Goal: Information Seeking & Learning: Check status

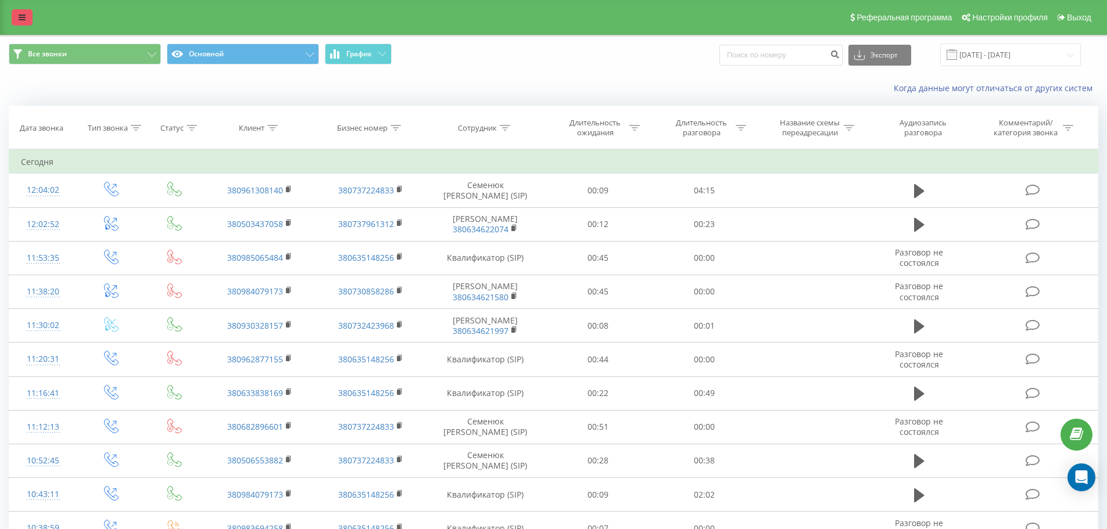
click at [17, 18] on link at bounding box center [22, 17] width 21 height 16
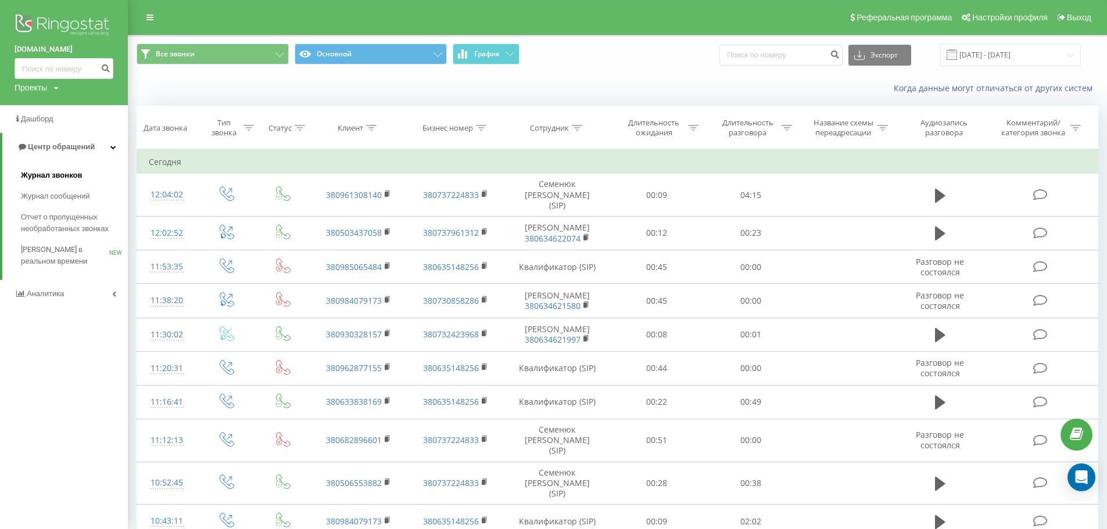
click at [59, 170] on span "Журнал звонков" at bounding box center [51, 176] width 61 height 12
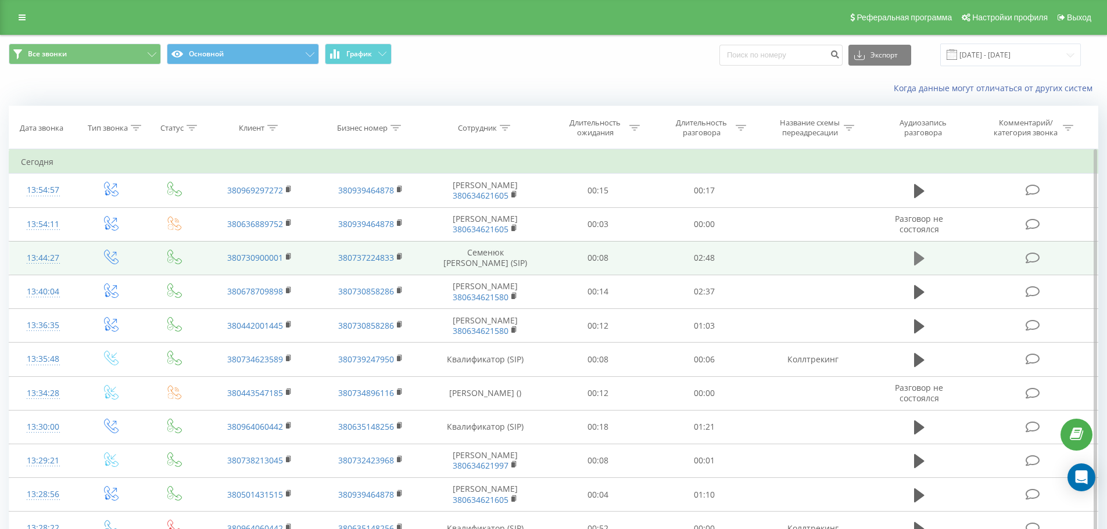
click at [914, 259] on icon at bounding box center [919, 259] width 10 height 14
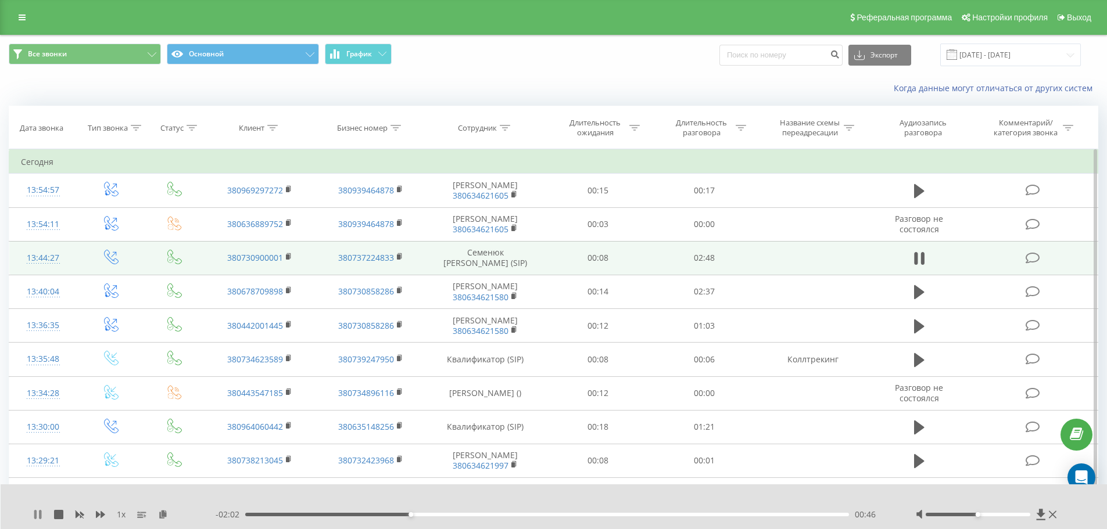
click at [37, 514] on icon at bounding box center [37, 514] width 9 height 9
click at [30, 515] on div "1 x - 02:02 00:46 00:46" at bounding box center [554, 507] width 1107 height 45
click at [36, 515] on icon at bounding box center [37, 514] width 7 height 9
click at [37, 519] on button at bounding box center [37, 514] width 9 height 9
click at [412, 515] on div "00:52" at bounding box center [547, 514] width 604 height 3
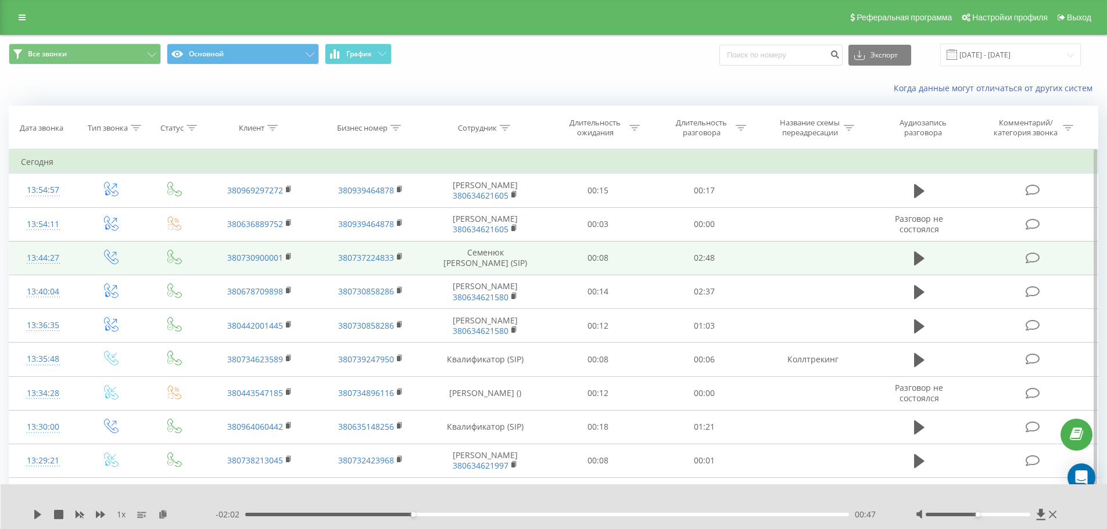
click at [31, 518] on div "1 x - 02:02 00:47 00:47" at bounding box center [554, 507] width 1107 height 45
click at [34, 518] on icon at bounding box center [37, 514] width 9 height 9
click at [372, 515] on div "00:48" at bounding box center [547, 514] width 604 height 3
click at [38, 517] on icon at bounding box center [37, 514] width 9 height 9
click at [35, 518] on icon at bounding box center [37, 514] width 7 height 9
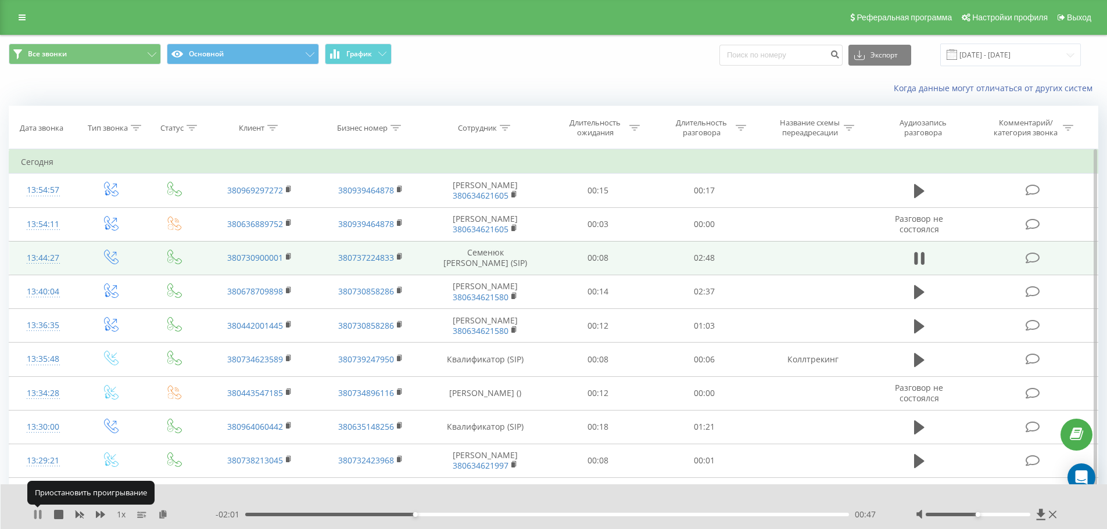
click at [35, 518] on icon at bounding box center [35, 514] width 2 height 9
click at [37, 516] on icon at bounding box center [37, 514] width 7 height 9
click at [37, 516] on icon at bounding box center [37, 514] width 9 height 9
click at [34, 518] on icon at bounding box center [37, 514] width 9 height 9
click at [35, 518] on icon at bounding box center [35, 514] width 2 height 9
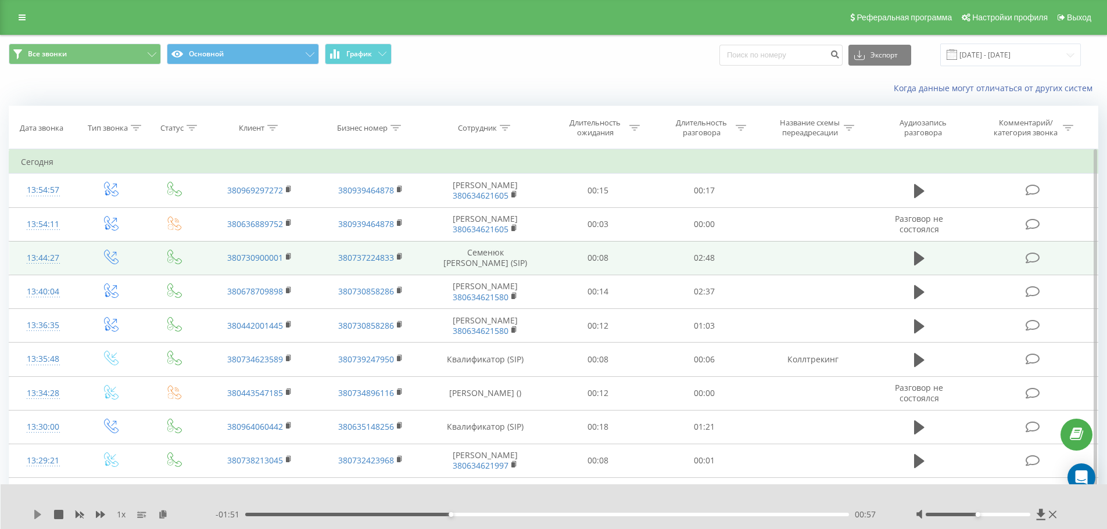
click at [36, 515] on icon at bounding box center [37, 514] width 7 height 9
click at [37, 515] on icon at bounding box center [35, 514] width 2 height 9
click at [34, 515] on icon at bounding box center [37, 514] width 9 height 9
click at [38, 515] on icon at bounding box center [37, 514] width 9 height 9
click at [37, 519] on icon at bounding box center [37, 514] width 9 height 9
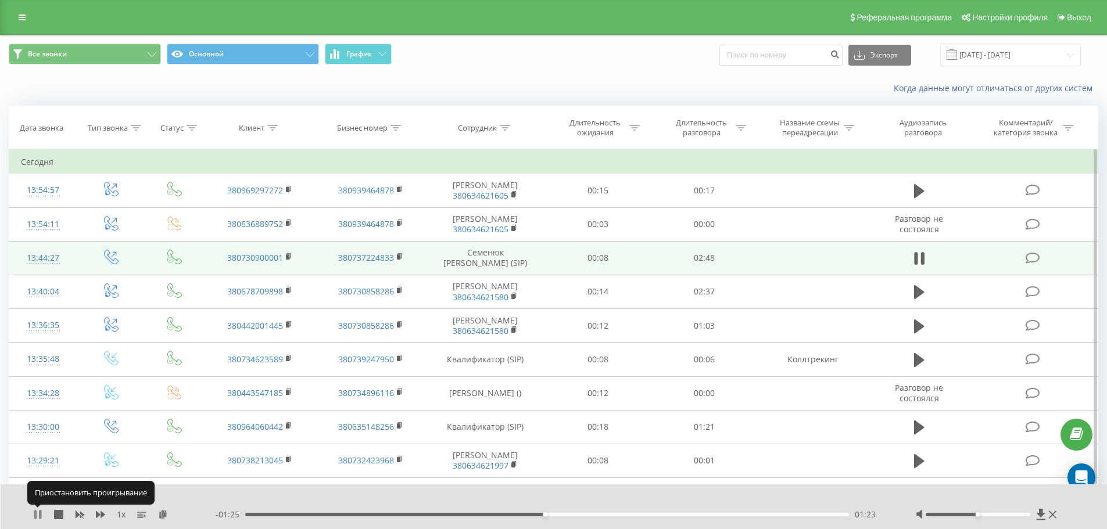
click at [38, 516] on icon at bounding box center [37, 514] width 9 height 9
click at [31, 515] on div "1 x - 01:24 01:24 01:24" at bounding box center [554, 507] width 1107 height 45
click at [34, 515] on icon at bounding box center [37, 514] width 9 height 9
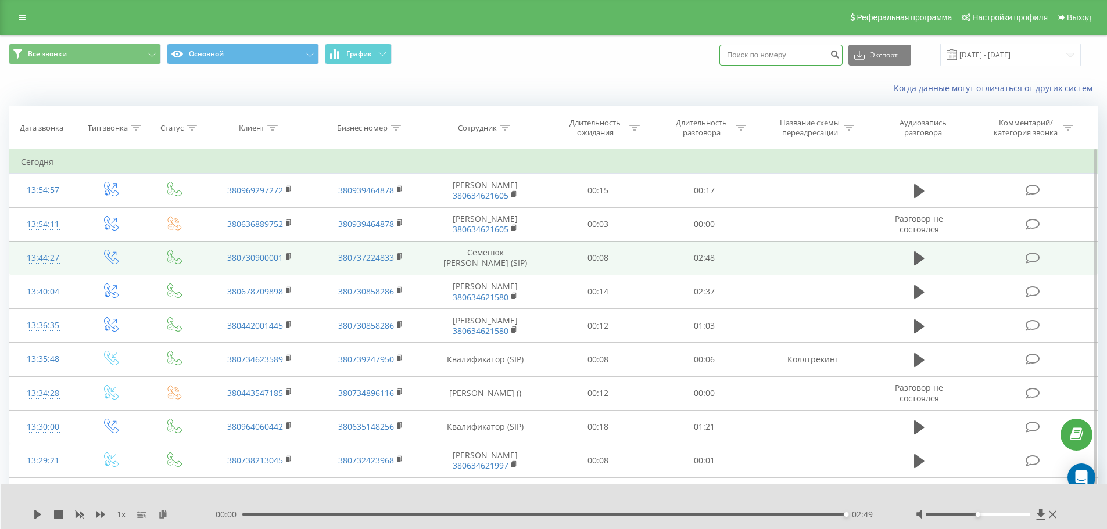
click at [802, 56] on input at bounding box center [780, 55] width 123 height 21
paste input "0730900001"
type input "0730900001"
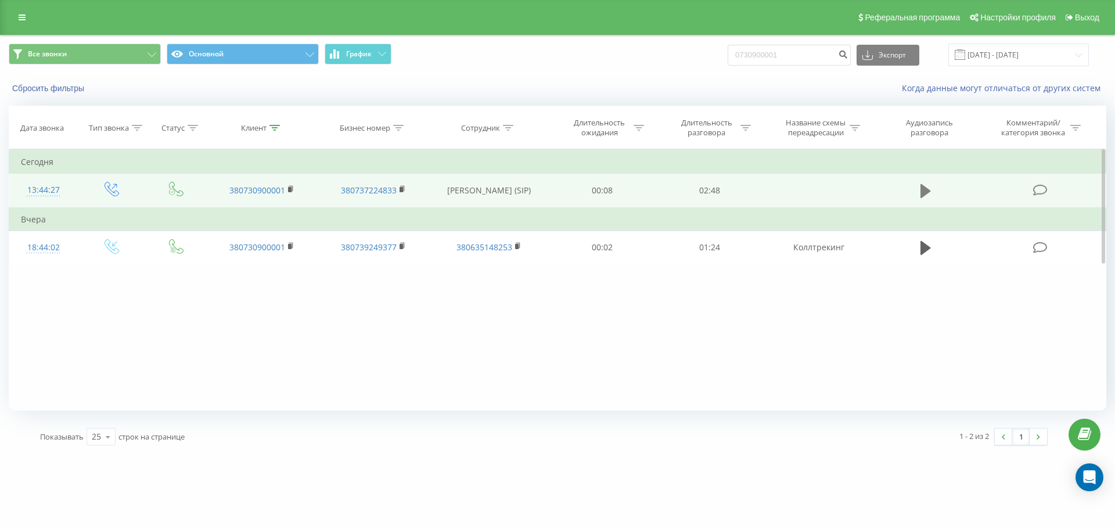
click at [921, 188] on icon at bounding box center [926, 191] width 10 height 16
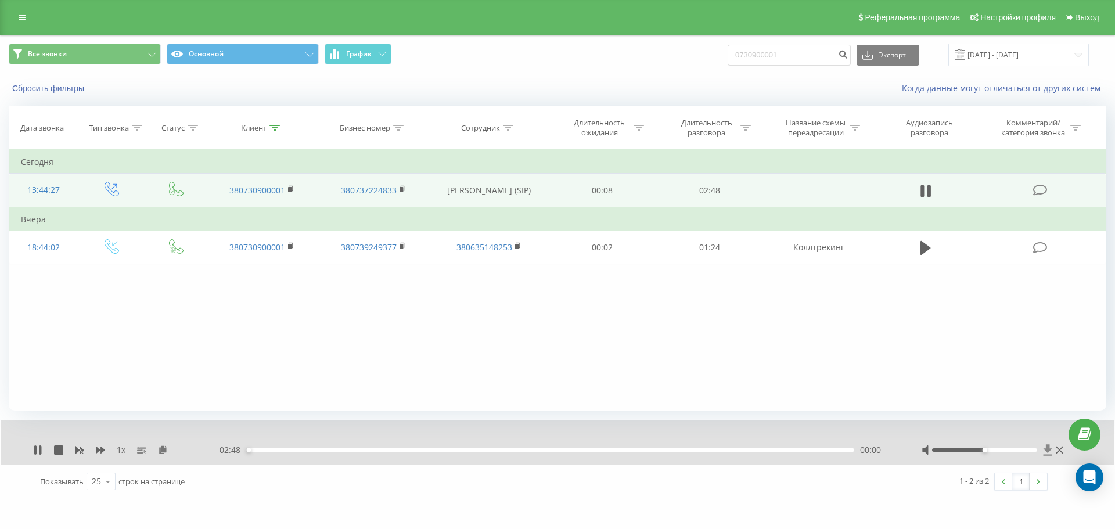
click at [1047, 448] on icon at bounding box center [1048, 449] width 9 height 11
click at [924, 194] on icon at bounding box center [922, 191] width 3 height 13
click at [15, 13] on link at bounding box center [22, 17] width 21 height 16
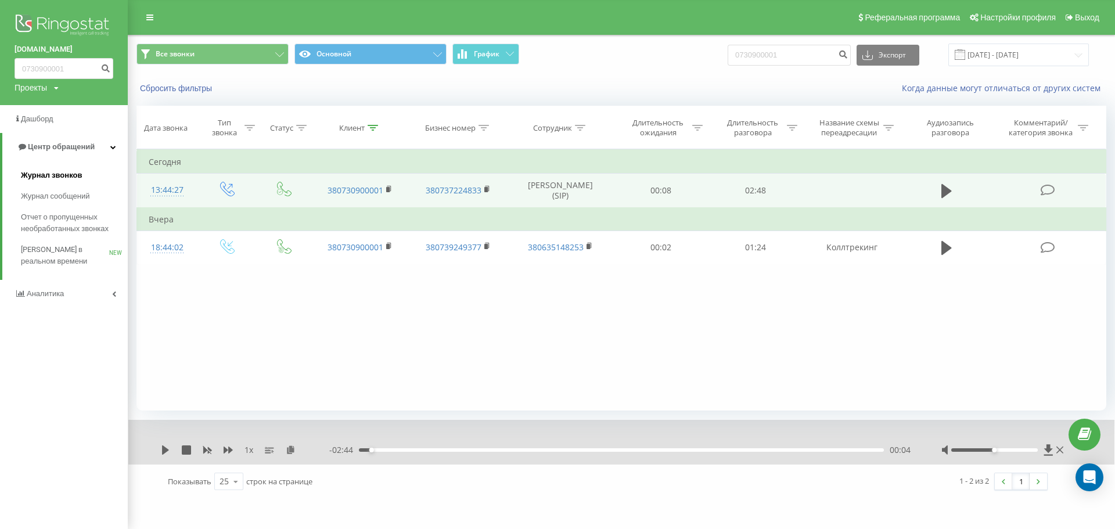
click at [59, 175] on span "Журнал звонков" at bounding box center [51, 176] width 61 height 12
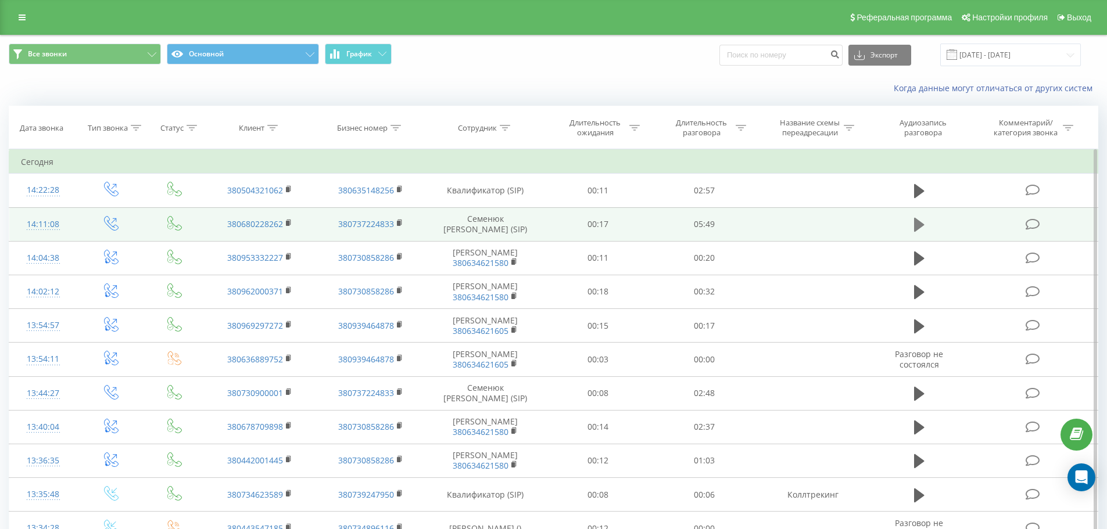
click at [919, 224] on icon at bounding box center [919, 225] width 10 height 14
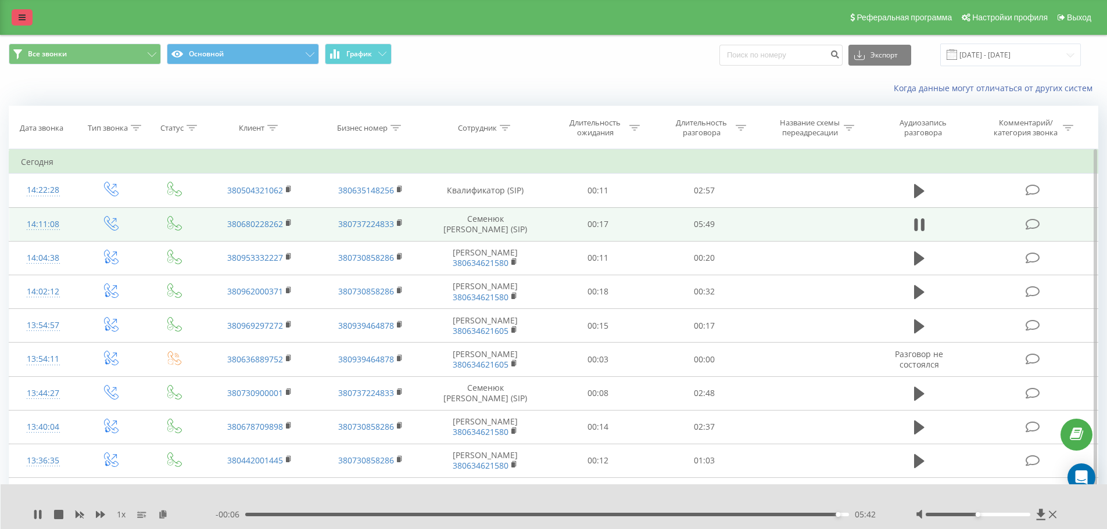
click at [21, 20] on icon at bounding box center [22, 17] width 7 height 8
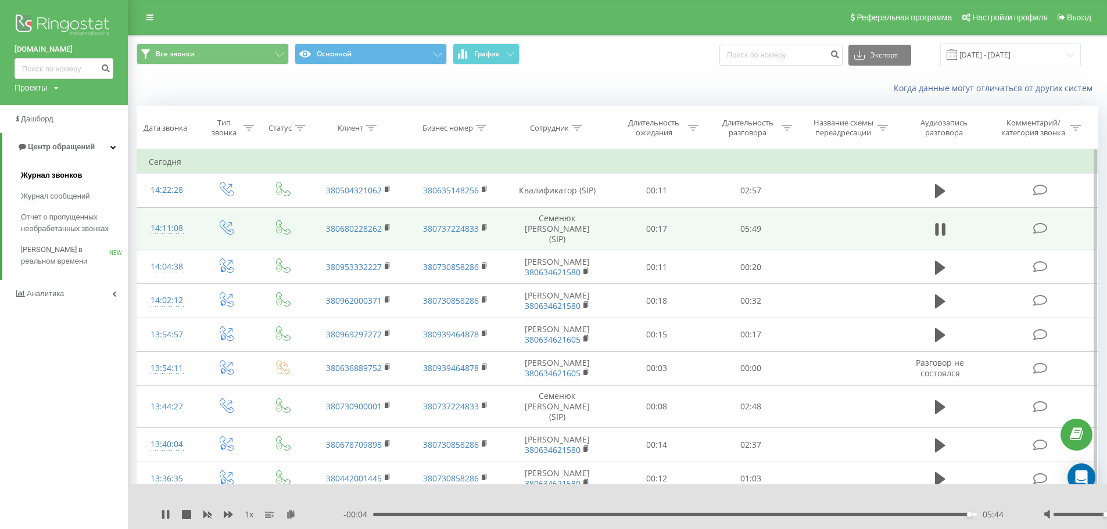
click at [79, 177] on span "Журнал звонков" at bounding box center [51, 176] width 61 height 12
